Goal: Task Accomplishment & Management: Manage account settings

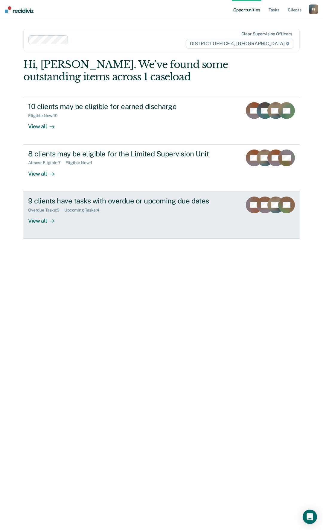
click at [125, 206] on div "Overdue Tasks : 9 Upcoming Tasks : 4" at bounding box center [133, 208] width 210 height 7
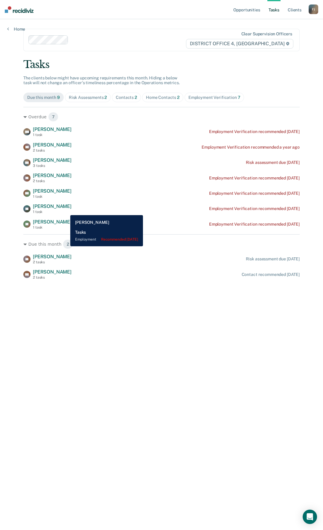
click at [66, 210] on div "1 task" at bounding box center [52, 212] width 39 height 4
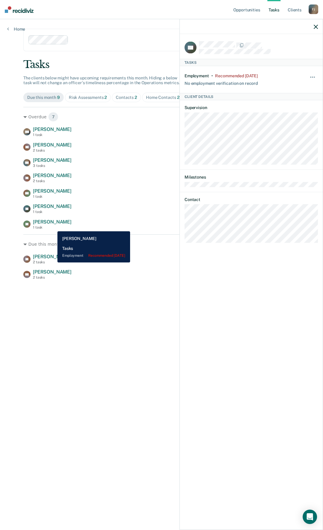
click at [53, 227] on div "1 task" at bounding box center [52, 227] width 39 height 4
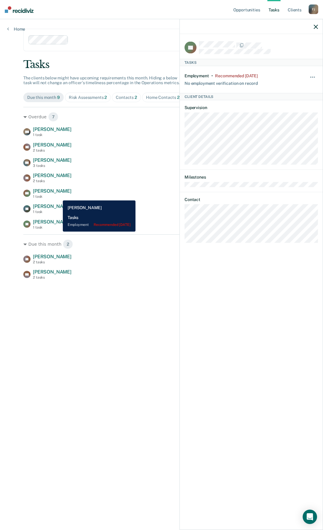
click at [58, 196] on div "AG [PERSON_NAME] 1 task Employment Verification recommended [DATE]" at bounding box center [161, 193] width 277 height 10
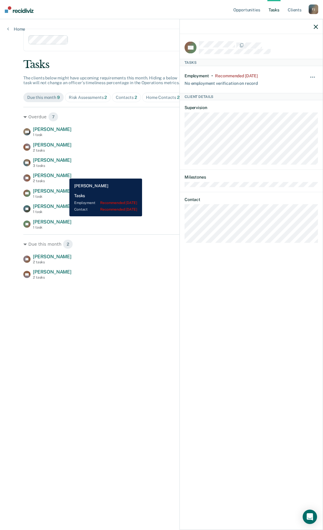
click at [65, 174] on span "[PERSON_NAME]" at bounding box center [52, 175] width 39 height 6
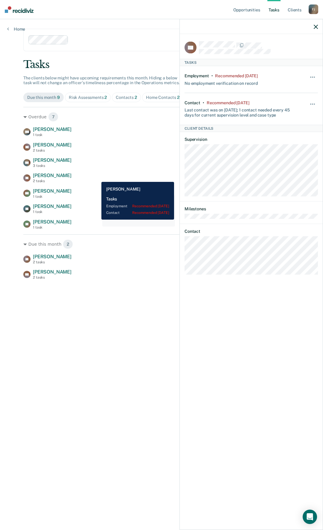
click at [97, 177] on div "KZ [PERSON_NAME] 2 tasks Employment Verification recommended [DATE]" at bounding box center [161, 177] width 277 height 10
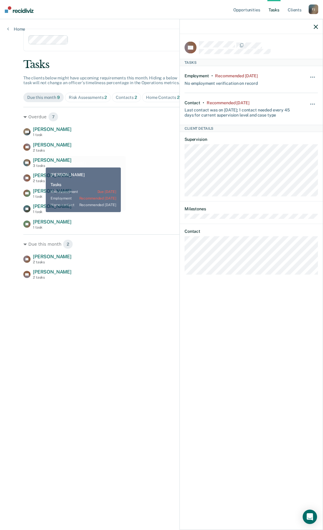
click at [41, 163] on span "[PERSON_NAME]" at bounding box center [52, 160] width 39 height 6
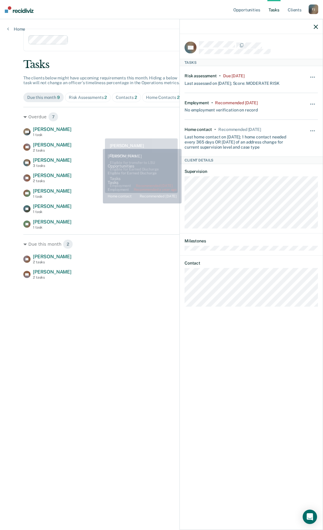
drag, startPoint x: 99, startPoint y: 131, endPoint x: 97, endPoint y: 134, distance: 3.4
click at [97, 134] on div "DW [PERSON_NAME] 1 task Employment Verification recommended [DATE]" at bounding box center [161, 131] width 277 height 10
